Goal: Task Accomplishment & Management: Manage account settings

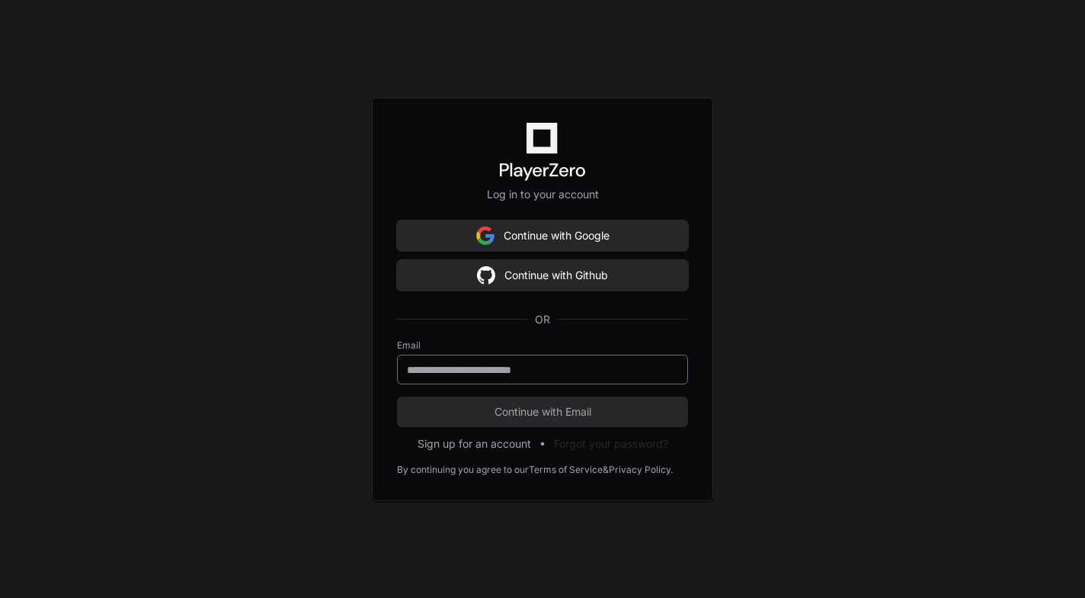
click at [531, 373] on input "email" at bounding box center [542, 369] width 271 height 15
type input "**********"
click at [591, 415] on span "Continue with Email" at bounding box center [542, 411] width 291 height 15
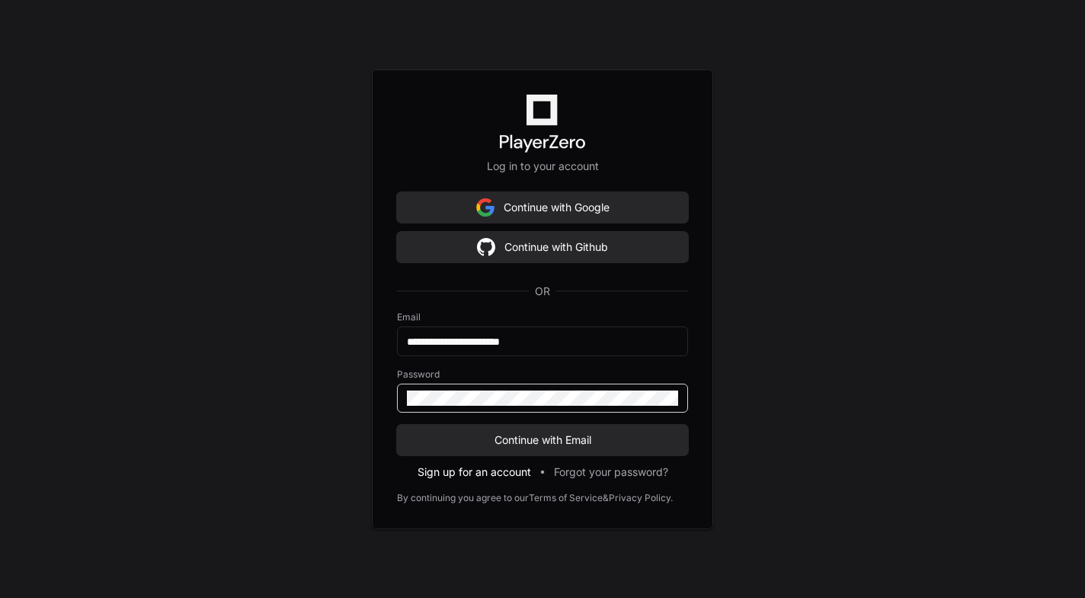
click at [505, 470] on button "Sign up for an account" at bounding box center [475, 471] width 114 height 15
click at [537, 450] on button "Continue with Email" at bounding box center [542, 440] width 291 height 30
click at [819, 330] on div "**********" at bounding box center [542, 299] width 1085 height 598
click at [606, 406] on div at bounding box center [542, 397] width 291 height 29
click at [578, 440] on span "Continue with Email" at bounding box center [542, 439] width 291 height 15
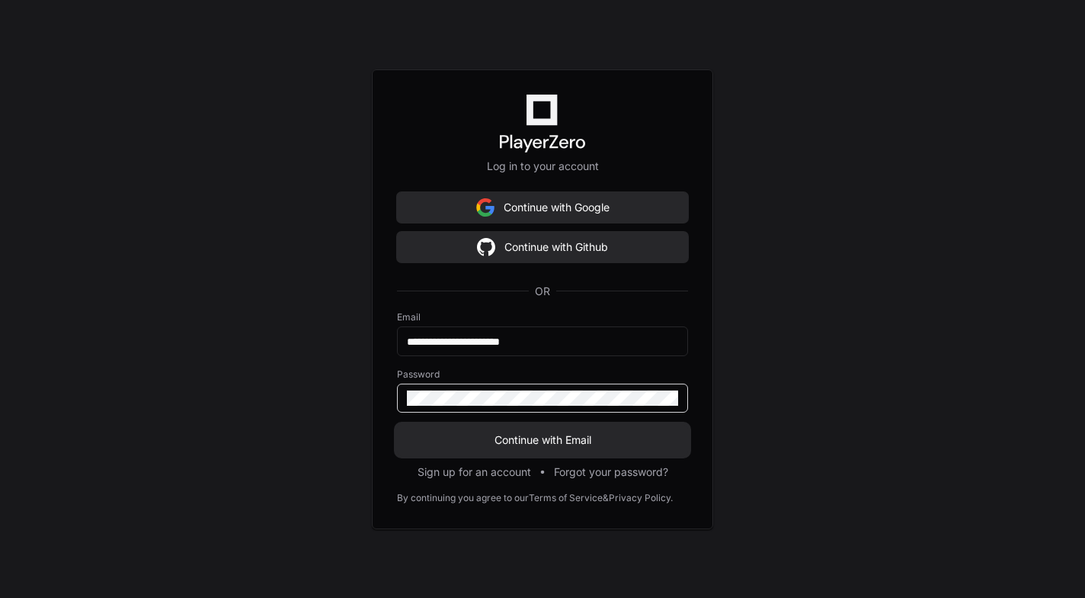
click at [543, 431] on button "Continue with Email" at bounding box center [542, 440] width 291 height 30
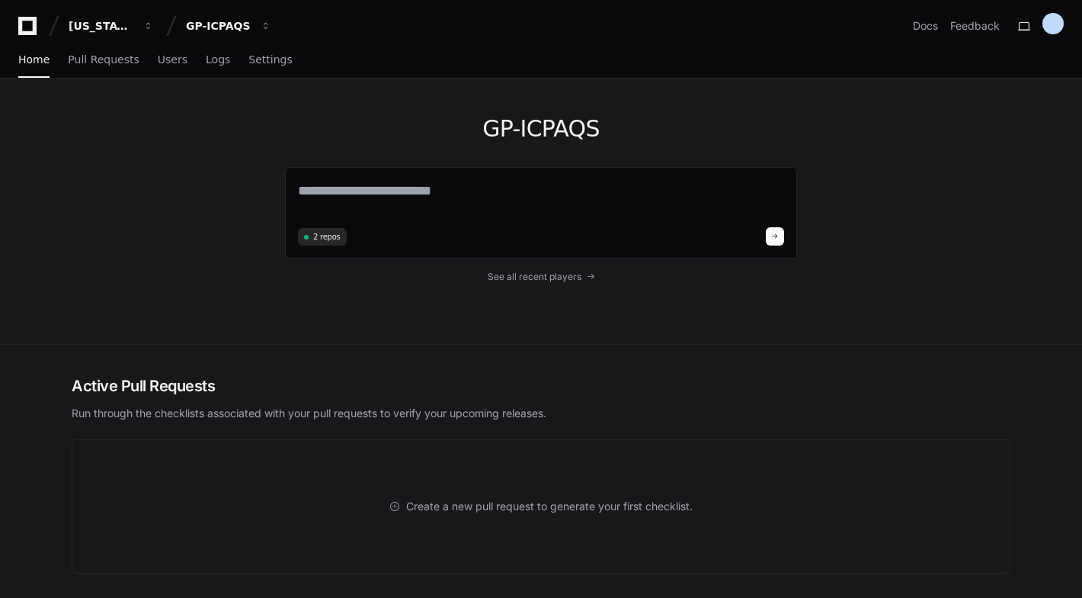
click at [209, 193] on div "GP-ICPAQS 2 repos See all recent players" at bounding box center [541, 211] width 976 height 265
click at [34, 68] on link "Home" at bounding box center [33, 60] width 31 height 35
click at [130, 392] on h2 "Active Pull Requests" at bounding box center [541, 385] width 939 height 21
click at [248, 62] on span "Settings" at bounding box center [269, 59] width 43 height 9
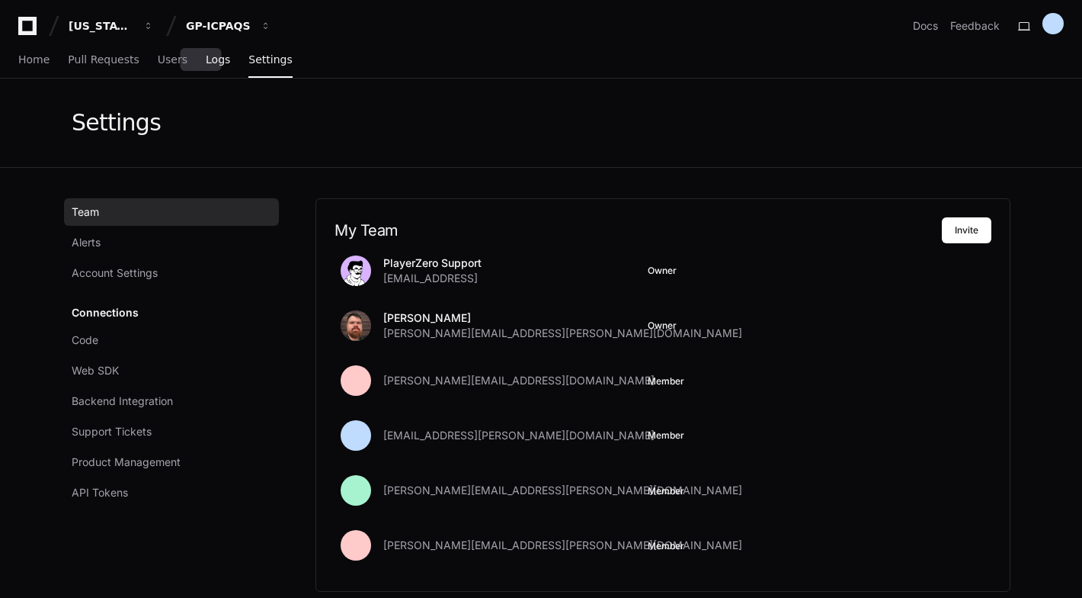
click at [206, 64] on span "Logs" at bounding box center [218, 59] width 24 height 9
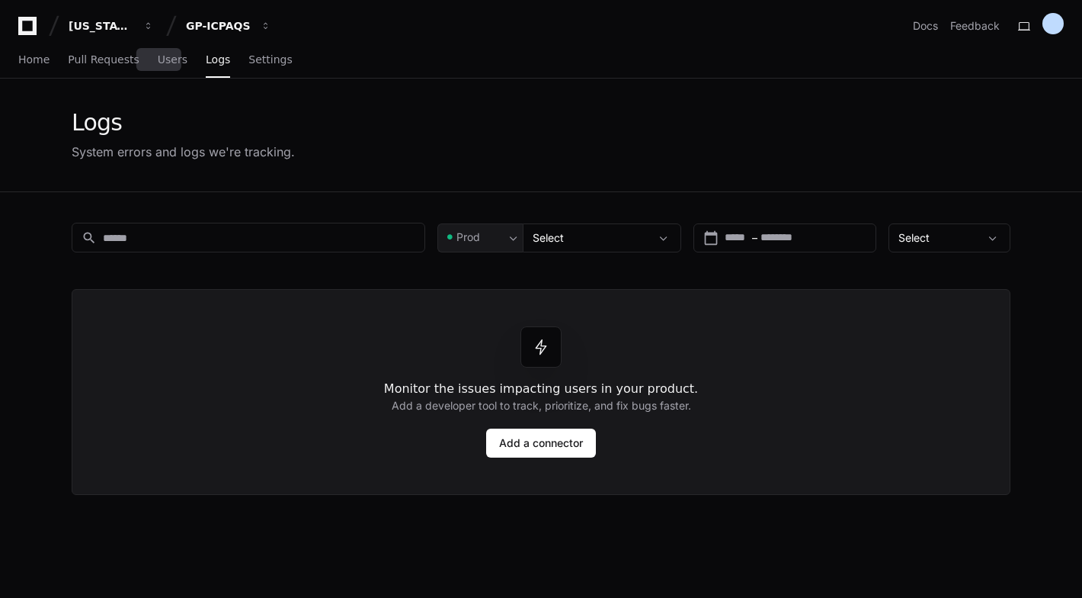
click at [158, 64] on span "Users" at bounding box center [173, 59] width 30 height 9
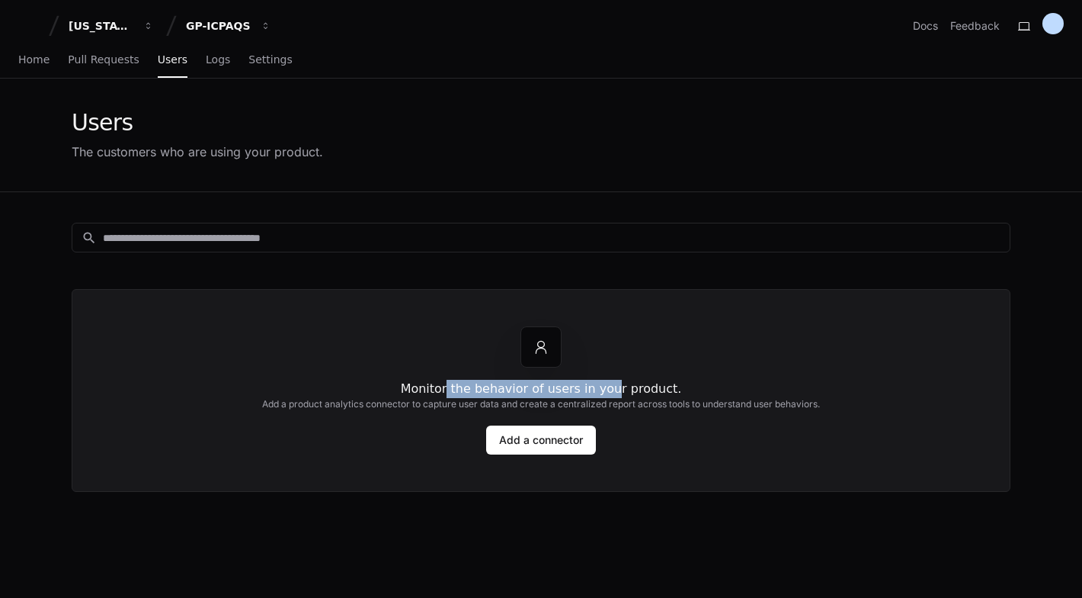
drag, startPoint x: 457, startPoint y: 388, endPoint x: 611, endPoint y: 386, distance: 154.7
click at [611, 386] on h1 "Monitor the behavior of users in your product." at bounding box center [541, 389] width 281 height 18
drag, startPoint x: 611, startPoint y: 386, endPoint x: 640, endPoint y: 389, distance: 29.1
click at [643, 387] on h1 "Monitor the behavior of users in your product." at bounding box center [541, 389] width 281 height 18
click at [248, 242] on input at bounding box center [552, 237] width 898 height 15
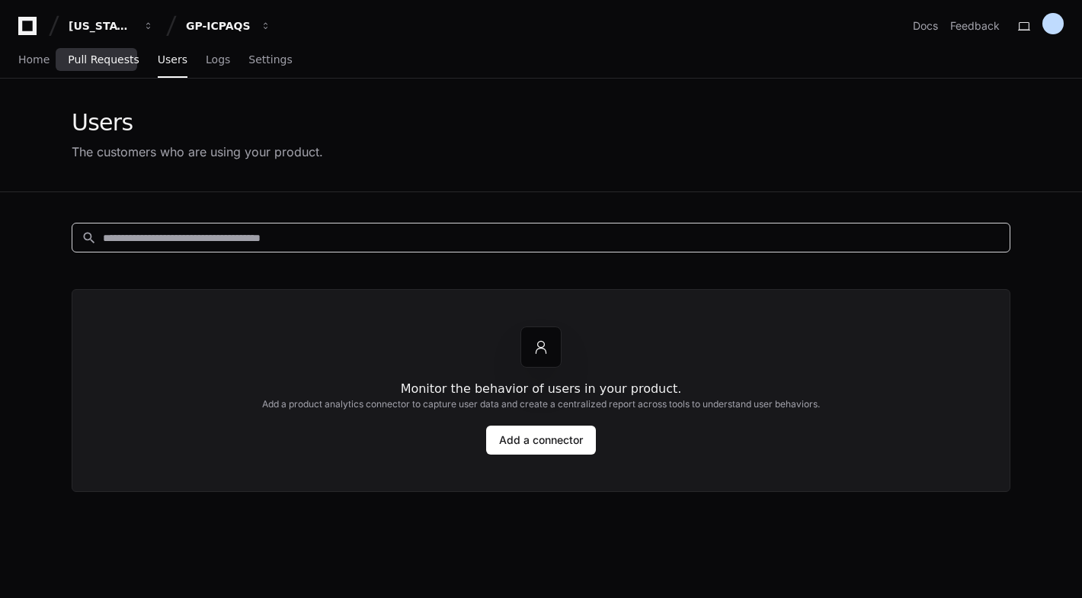
click at [112, 61] on span "Pull Requests" at bounding box center [103, 59] width 71 height 9
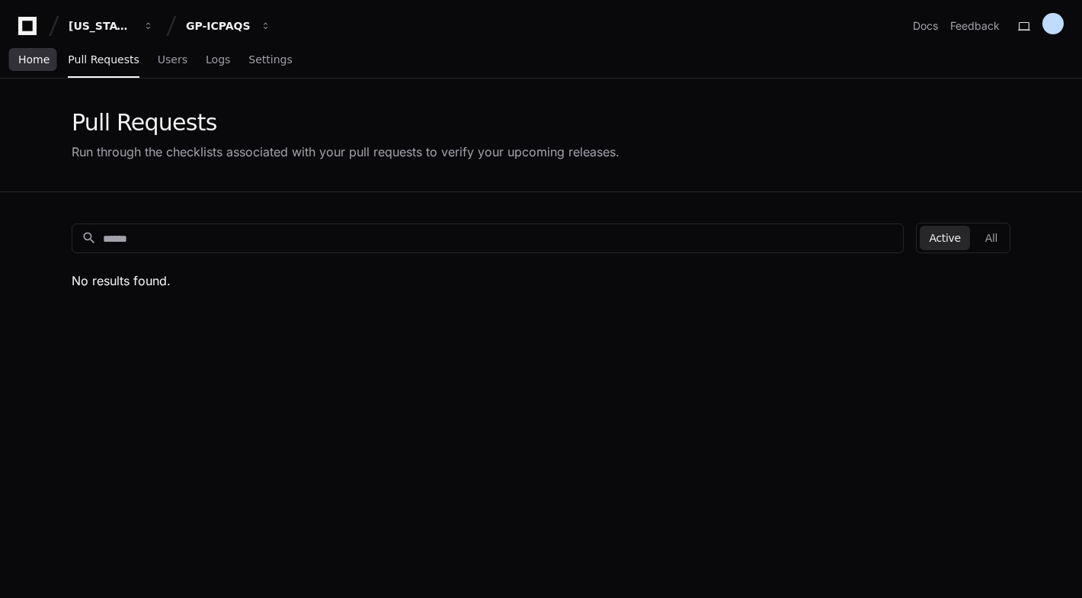
click at [37, 66] on link "Home" at bounding box center [33, 60] width 31 height 35
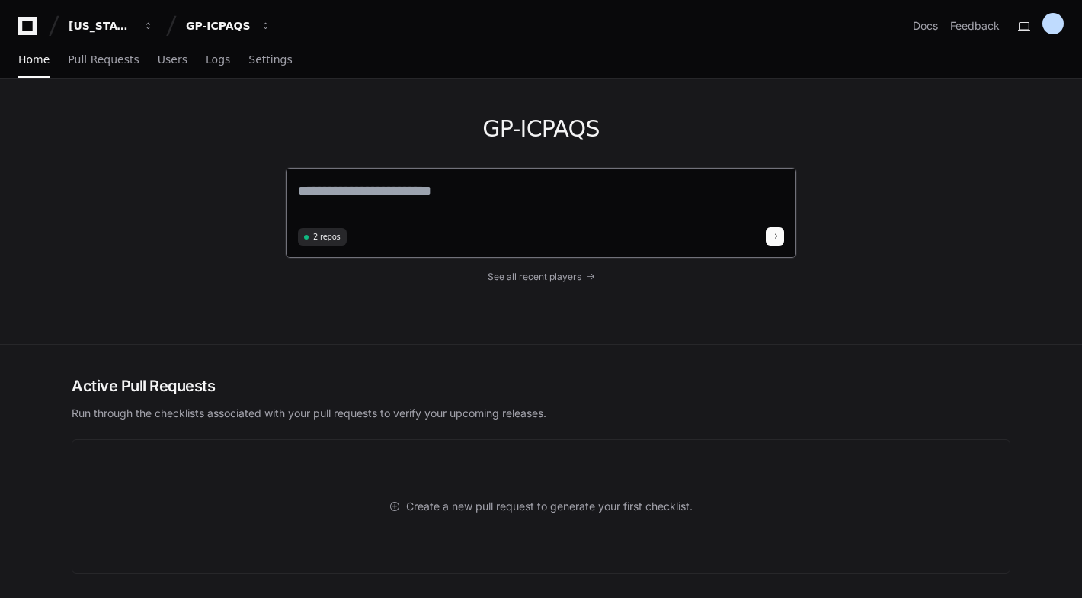
click at [345, 198] on textarea at bounding box center [541, 201] width 486 height 43
click at [548, 284] on div "GP-ICPAQS 2 repos See all recent players" at bounding box center [541, 211] width 512 height 265
click at [558, 275] on span "See all recent players" at bounding box center [535, 277] width 94 height 12
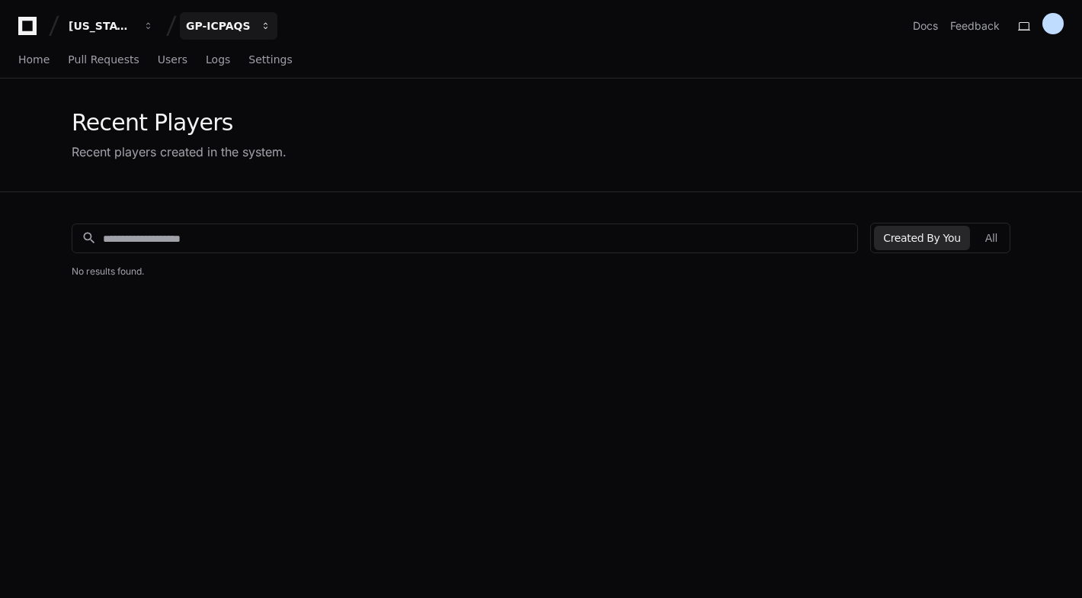
click at [226, 27] on div "GP-ICPAQS" at bounding box center [219, 25] width 66 height 15
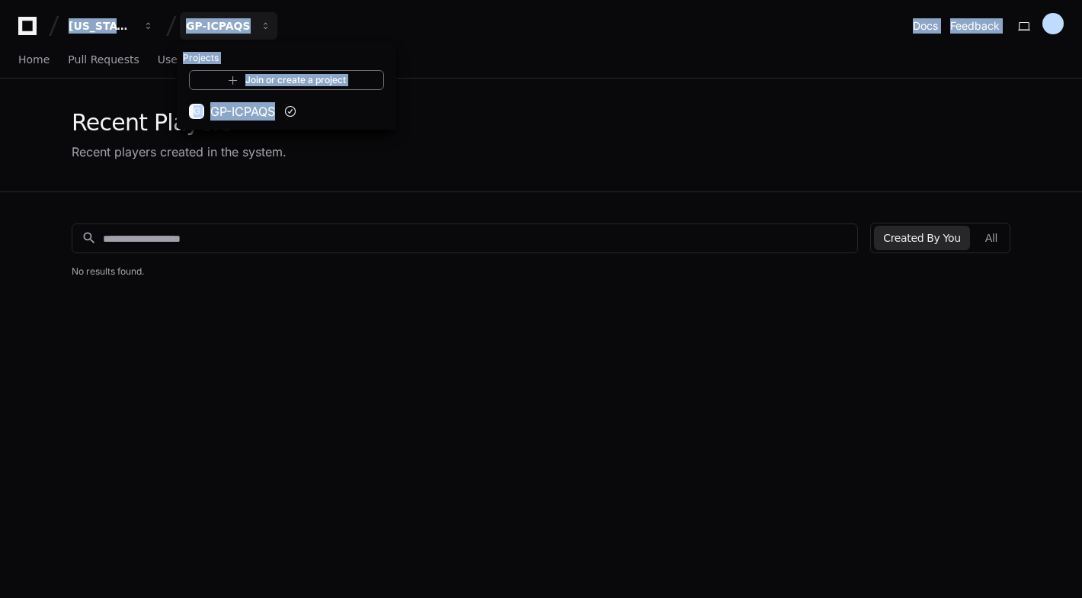
click at [21, 40] on app-nav "Georgia Pacific GP-ICPAQS Projects Join or create a project G GP-ICPAQS Docs Fe…" at bounding box center [541, 39] width 1082 height 79
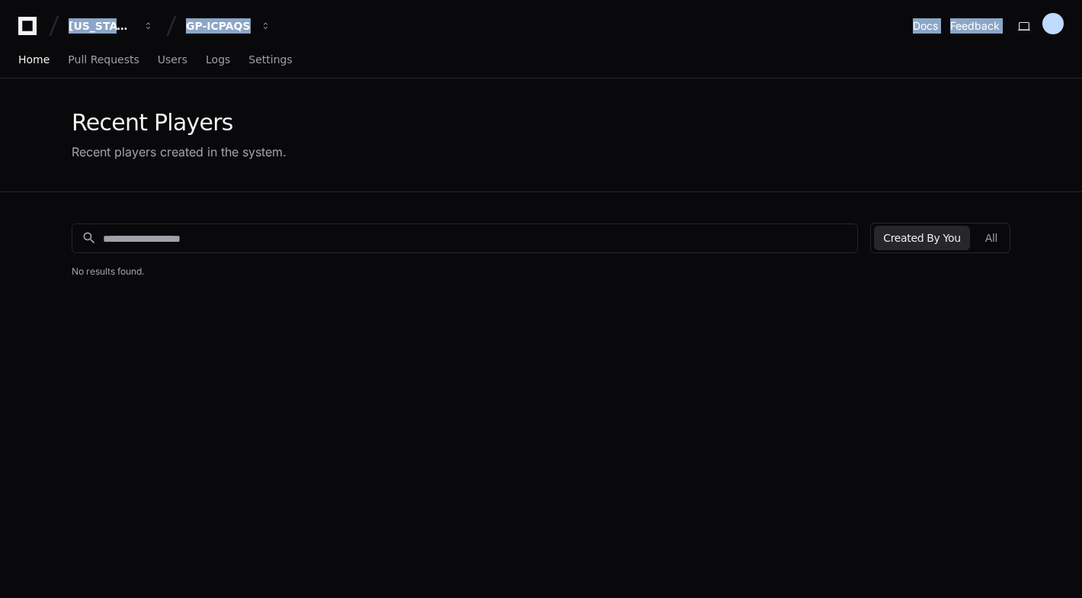
drag, startPoint x: 21, startPoint y: 40, endPoint x: 21, endPoint y: 63, distance: 22.1
click at [21, 63] on span "Home" at bounding box center [33, 59] width 31 height 9
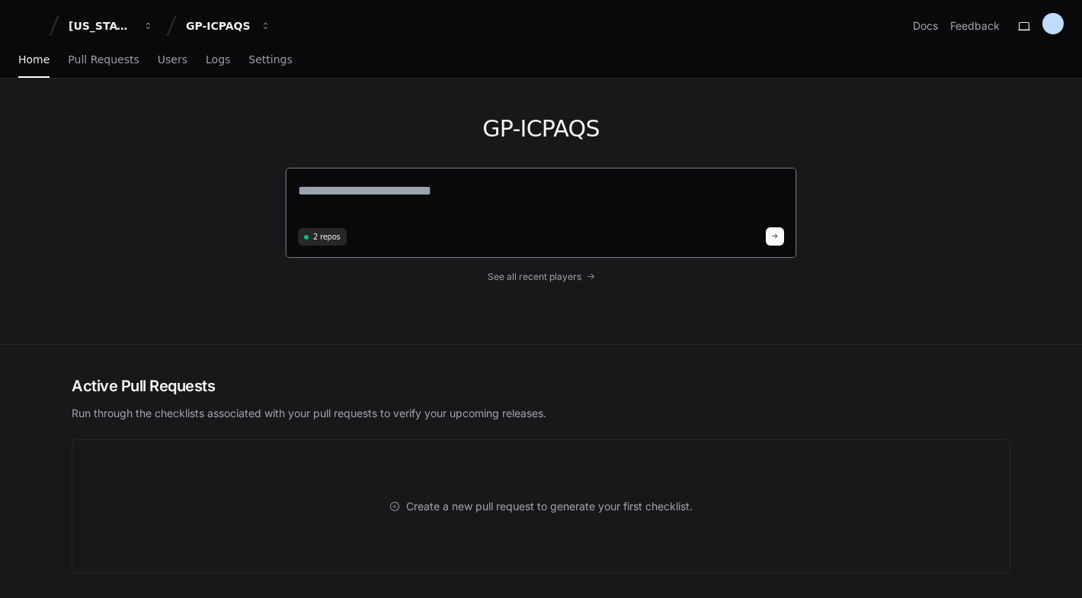
click at [386, 177] on div "2 repos" at bounding box center [541, 212] width 512 height 91
click at [268, 25] on span "button" at bounding box center [266, 26] width 11 height 11
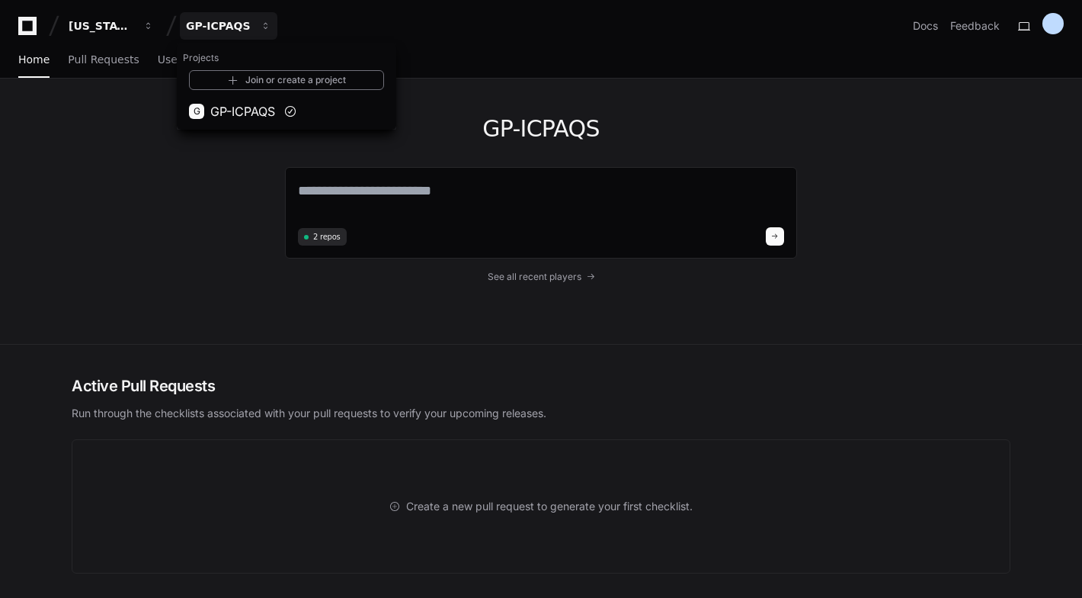
click at [167, 263] on div "GP-ICPAQS 2 repos See all recent players" at bounding box center [541, 211] width 976 height 265
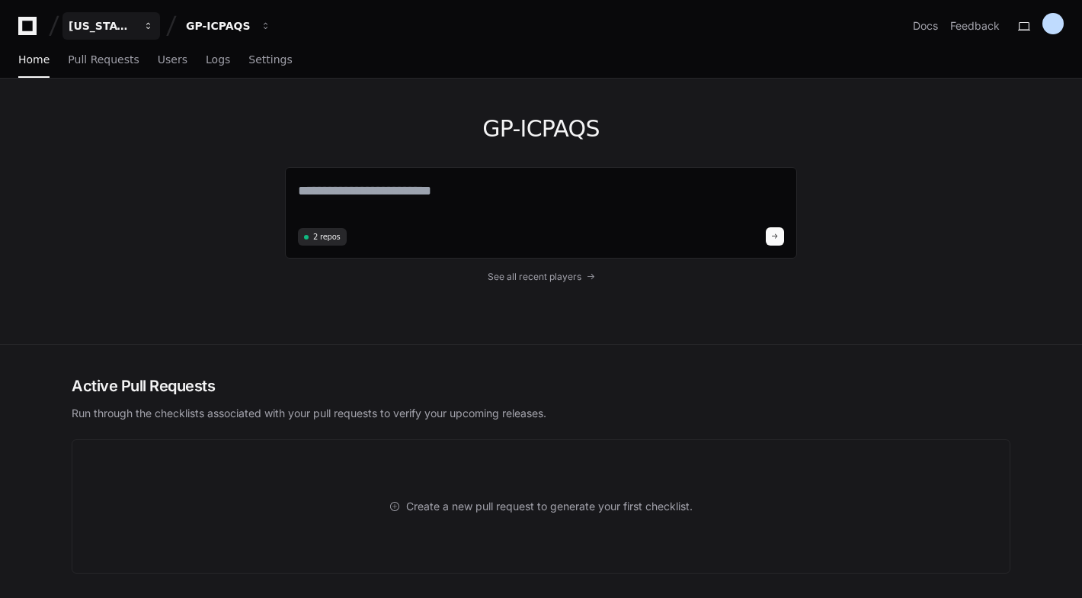
click at [147, 30] on span "button" at bounding box center [148, 26] width 11 height 11
click at [153, 107] on span "[US_STATE] Pacific" at bounding box center [168, 111] width 111 height 18
click at [332, 184] on textarea at bounding box center [541, 201] width 486 height 43
click at [1053, 26] on div at bounding box center [1053, 23] width 21 height 21
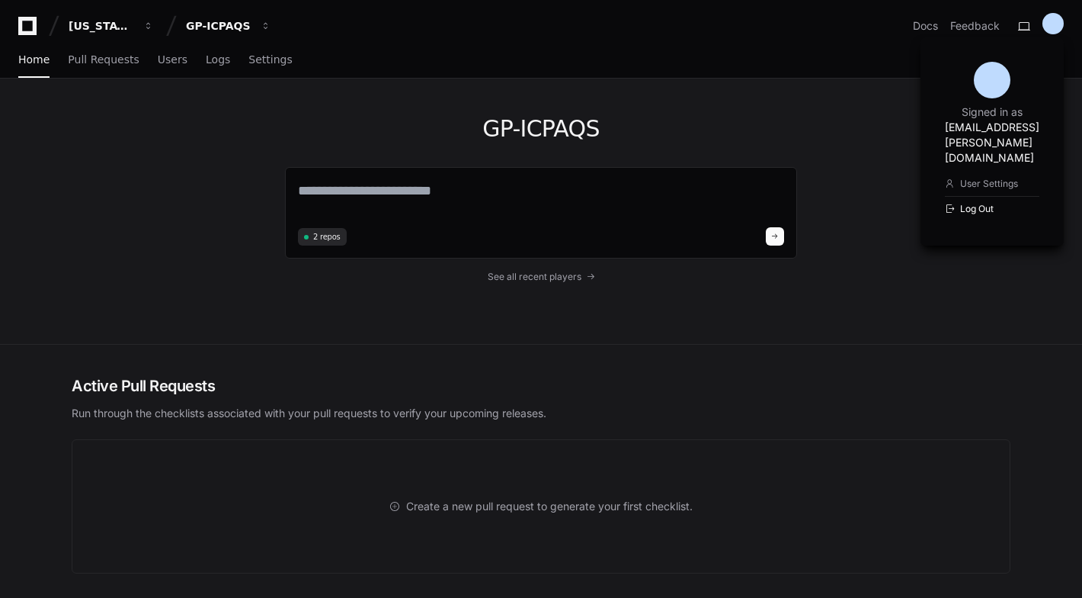
click at [954, 196] on button "Log Out" at bounding box center [992, 208] width 95 height 25
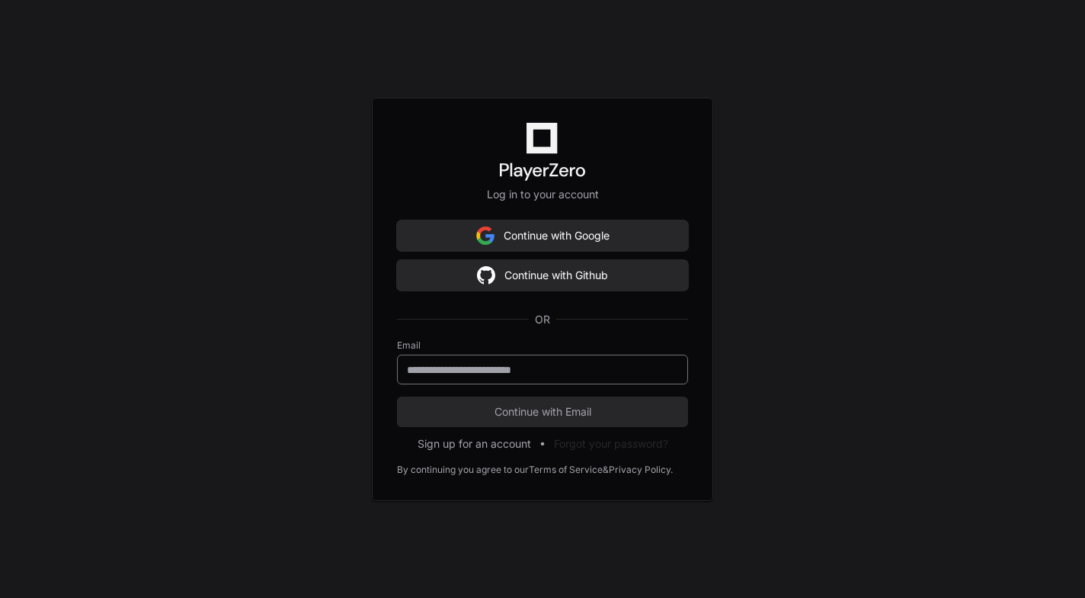
click at [511, 381] on div at bounding box center [542, 369] width 291 height 30
click at [522, 362] on input "email" at bounding box center [542, 369] width 271 height 15
type input "**********"
click at [559, 412] on span "Continue with Email" at bounding box center [542, 411] width 291 height 15
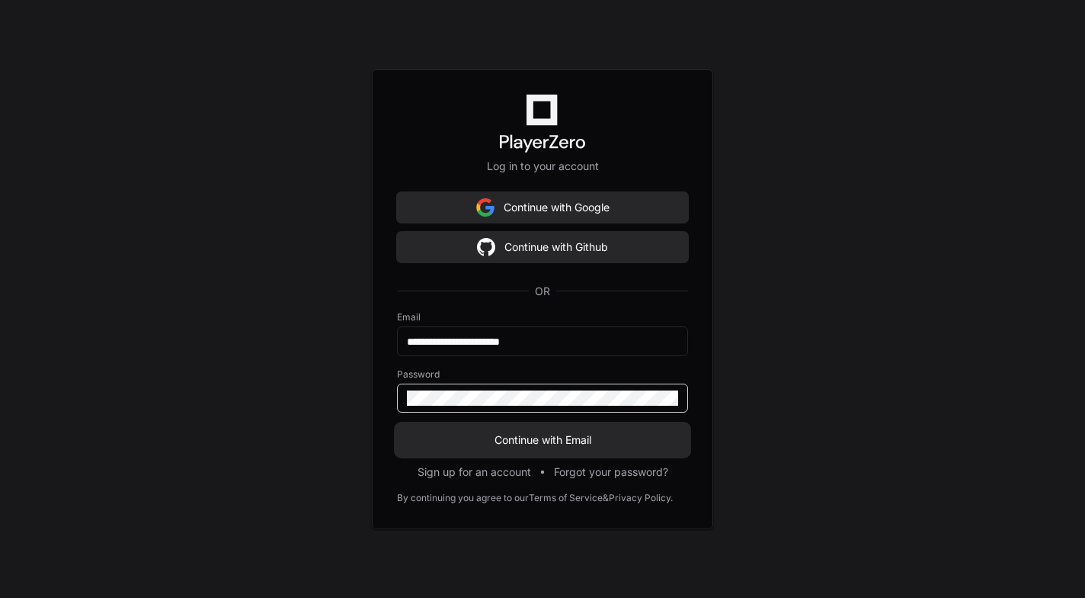
click at [531, 436] on span "Continue with Email" at bounding box center [542, 439] width 291 height 15
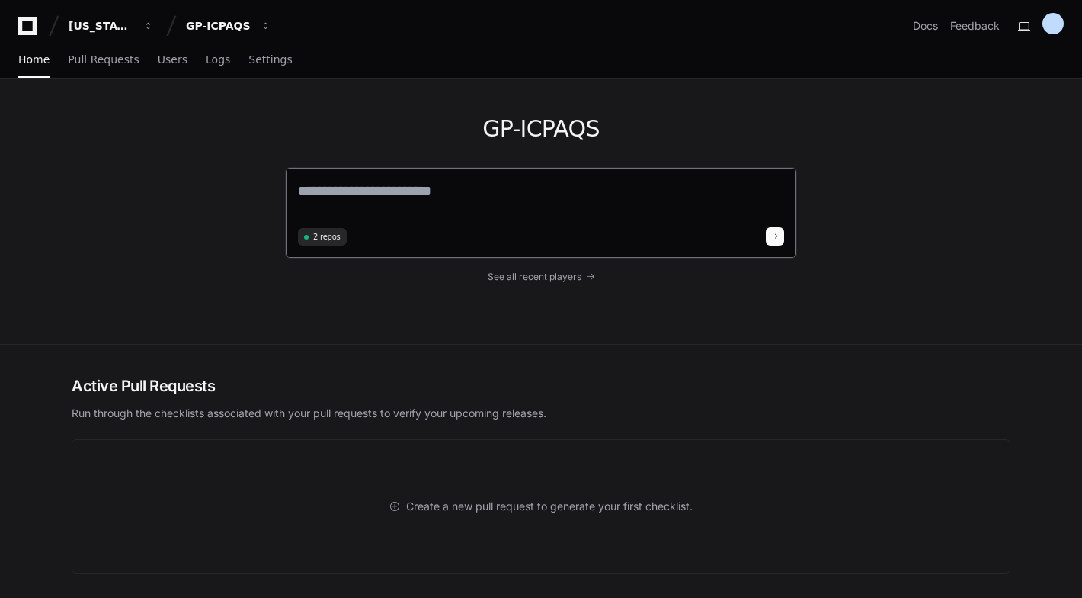
click at [521, 185] on textarea at bounding box center [541, 201] width 486 height 43
click at [1032, 22] on button at bounding box center [1024, 26] width 24 height 24
click at [1031, 29] on button at bounding box center [1024, 26] width 24 height 24
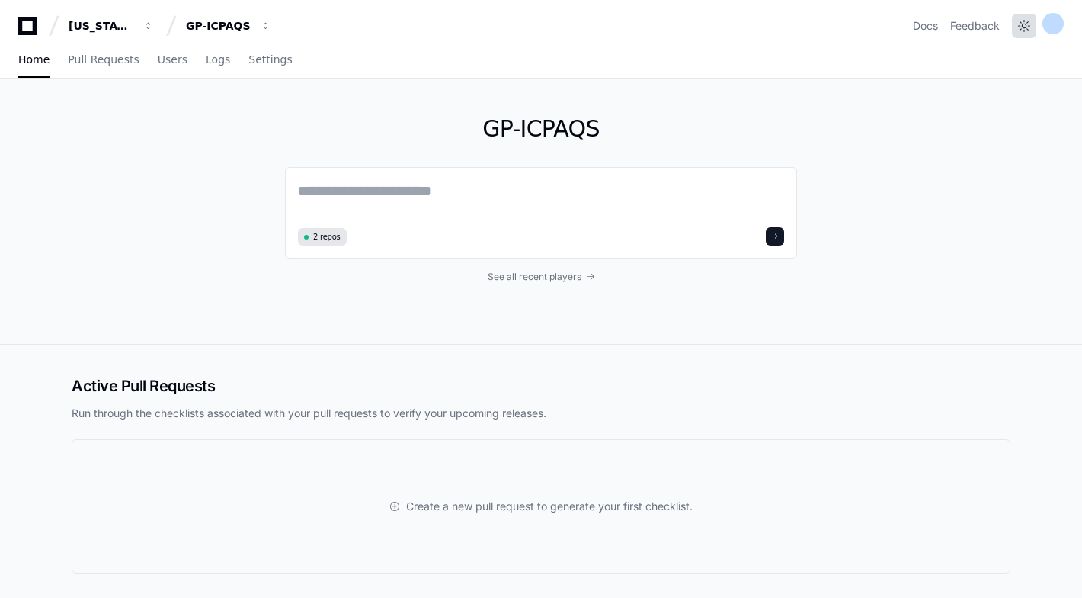
click at [1025, 30] on button at bounding box center [1024, 26] width 24 height 24
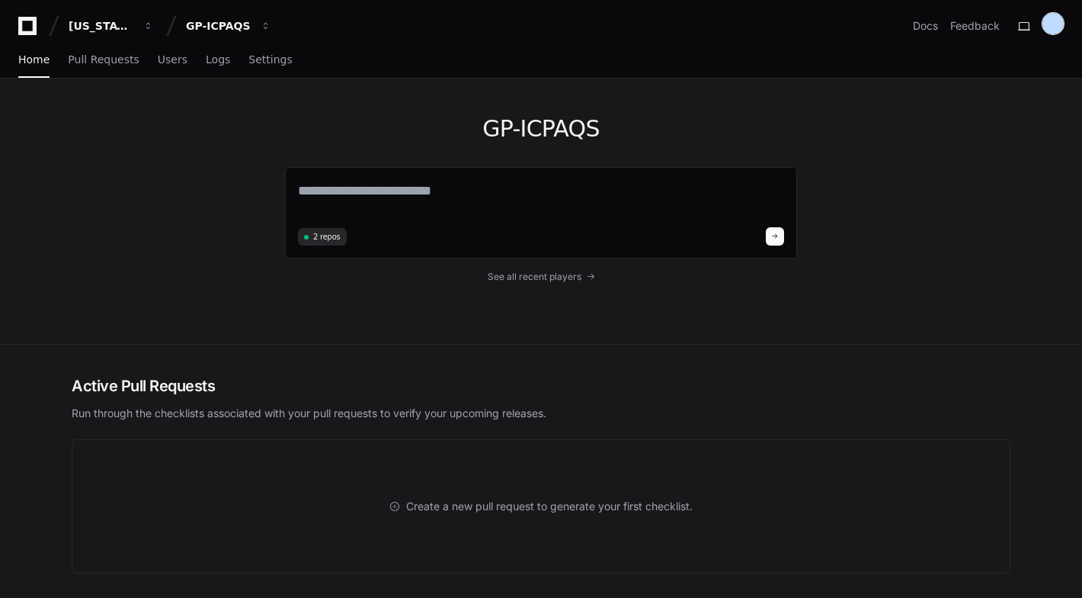
click at [1056, 23] on div at bounding box center [1053, 23] width 21 height 21
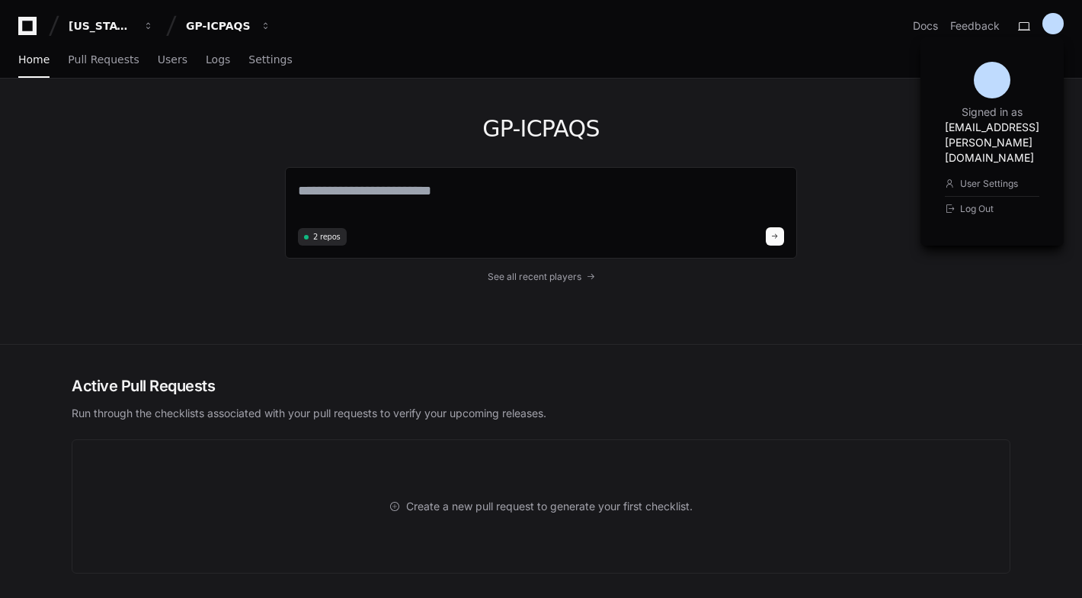
click at [981, 129] on h1 "[EMAIL_ADDRESS][PERSON_NAME][DOMAIN_NAME]" at bounding box center [992, 143] width 95 height 46
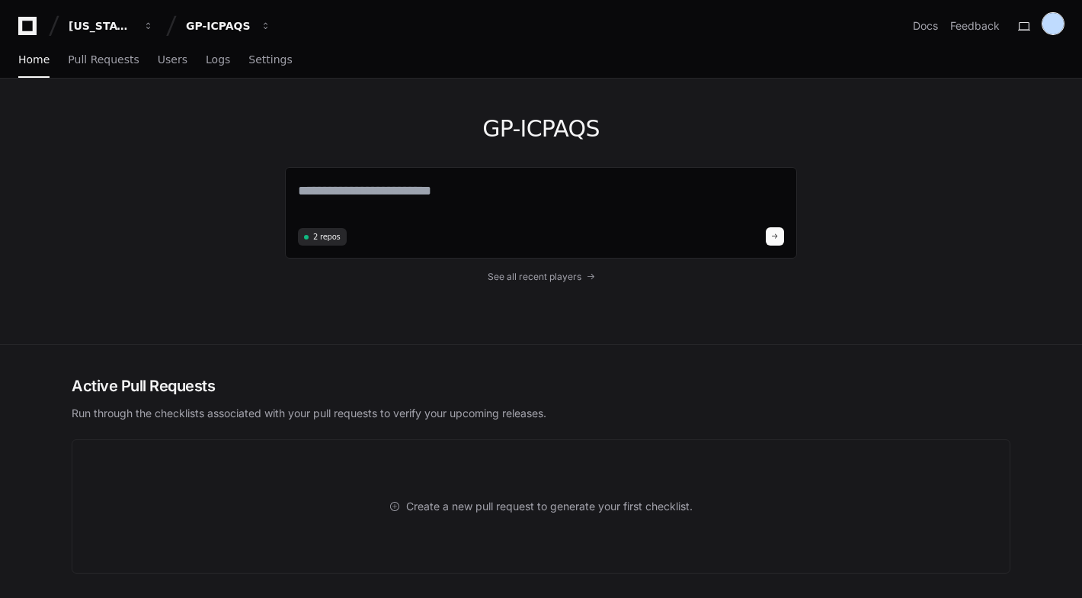
click at [1056, 20] on div at bounding box center [1053, 23] width 21 height 21
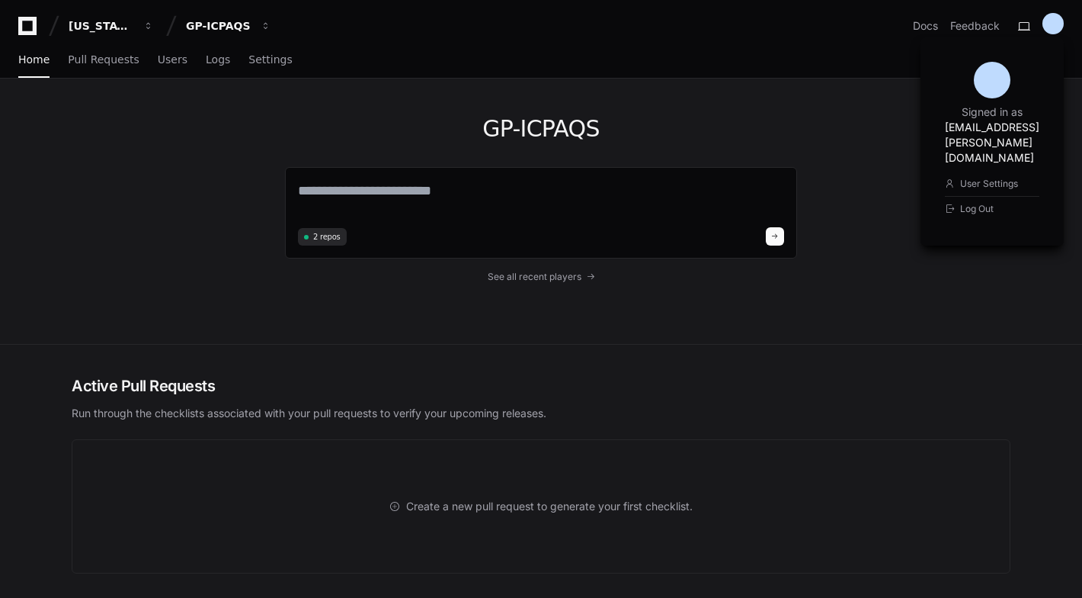
click at [967, 127] on h1 "[EMAIL_ADDRESS][PERSON_NAME][DOMAIN_NAME]" at bounding box center [992, 143] width 95 height 46
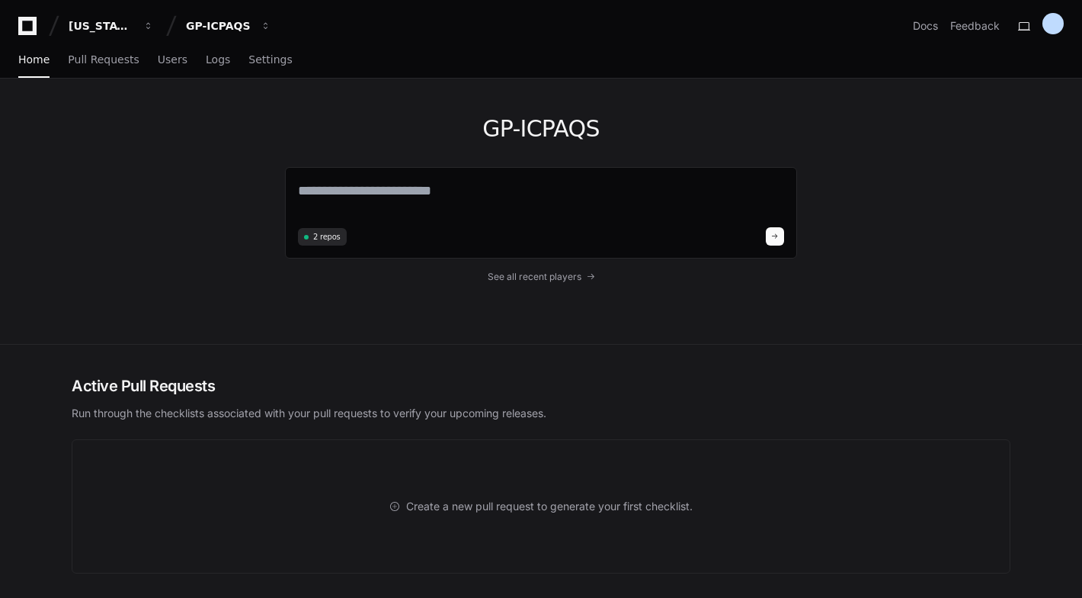
click at [967, 127] on div "GP-ICPAQS 2 repos See all recent players" at bounding box center [541, 211] width 976 height 265
click at [903, 220] on div "GP-ICPAQS 2 repos See all recent players" at bounding box center [541, 211] width 976 height 265
click at [84, 225] on div "GP-ICPAQS 2 repos See all recent players" at bounding box center [541, 211] width 976 height 265
click at [72, 186] on div "GP-ICPAQS 2 repos See all recent players" at bounding box center [541, 211] width 976 height 265
click at [71, 168] on div "GP-ICPAQS 2 repos See all recent players" at bounding box center [541, 211] width 976 height 265
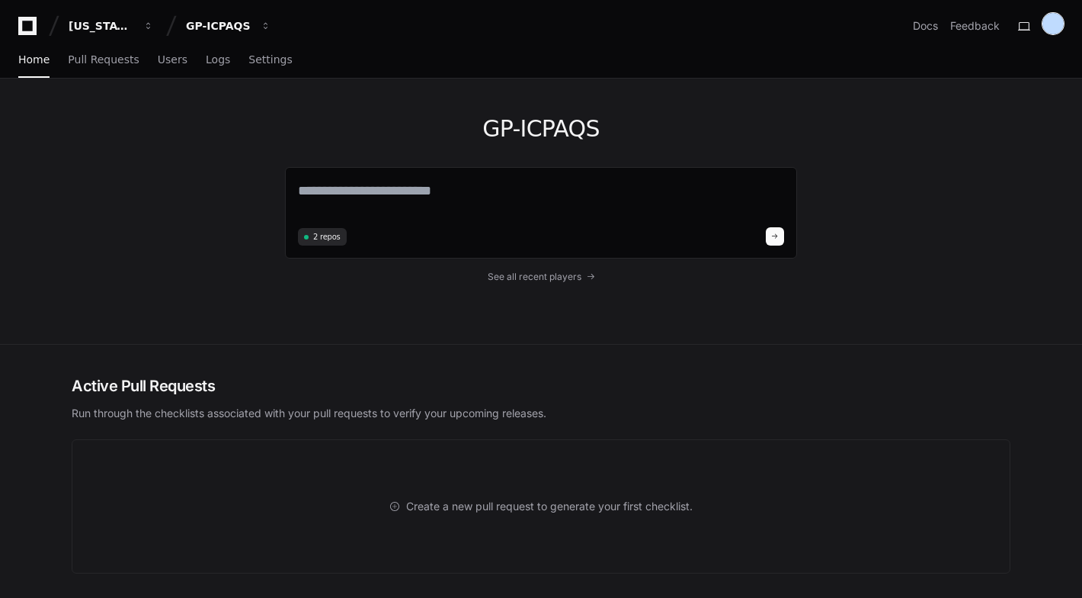
click at [1059, 22] on div at bounding box center [1053, 23] width 21 height 21
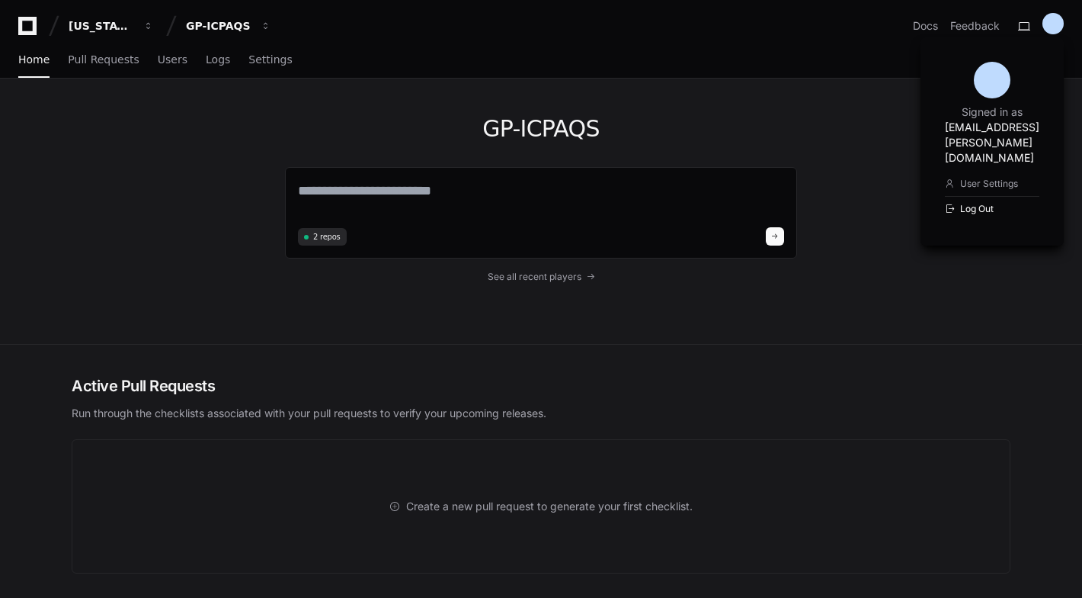
click at [954, 196] on button "Log Out" at bounding box center [992, 208] width 95 height 25
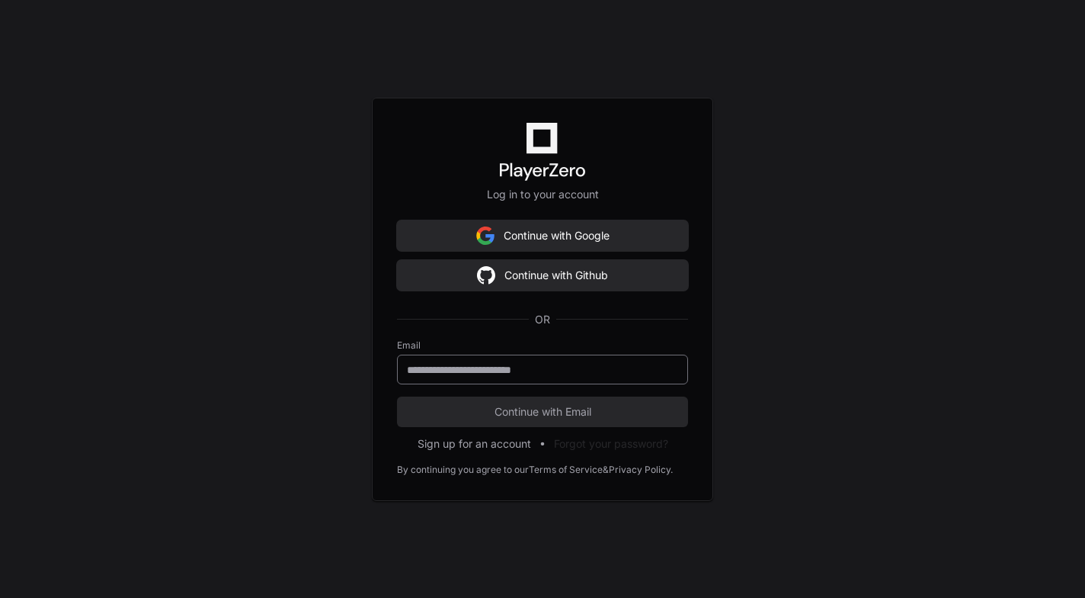
click at [521, 377] on div at bounding box center [542, 369] width 291 height 30
click at [521, 375] on input "email" at bounding box center [542, 369] width 271 height 15
type input "**********"
click at [558, 409] on span "Continue with Email" at bounding box center [542, 411] width 291 height 15
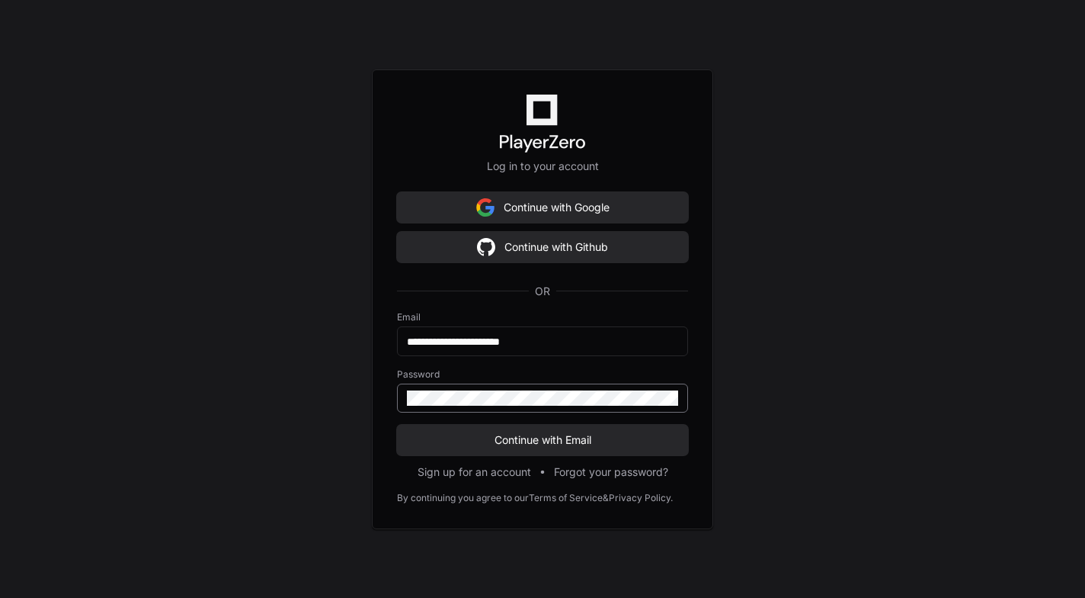
click at [507, 389] on div at bounding box center [542, 397] width 291 height 29
click at [397, 425] on button "Continue with Email" at bounding box center [542, 440] width 291 height 30
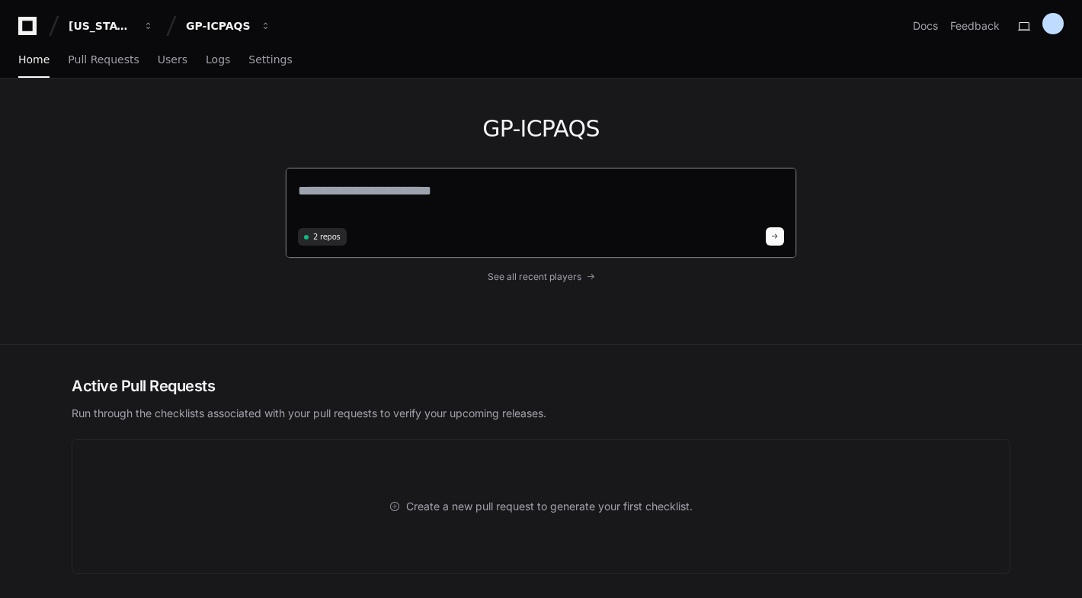
click at [394, 191] on textarea at bounding box center [541, 201] width 486 height 43
click at [142, 225] on div "GP-ICPAQS 2 repos See all recent players" at bounding box center [541, 211] width 976 height 265
